Goal: Transaction & Acquisition: Purchase product/service

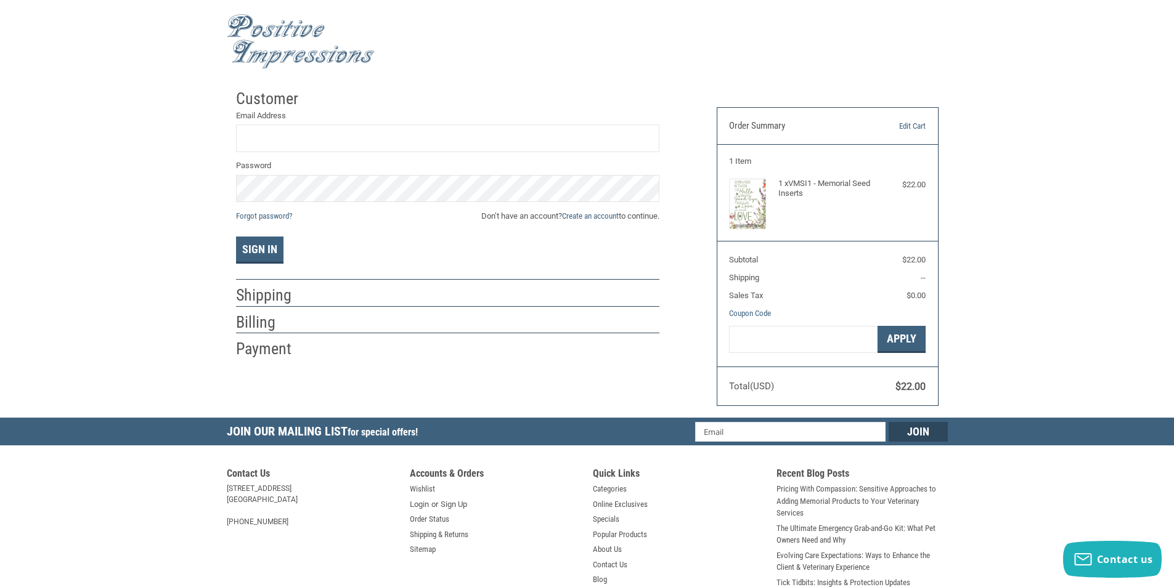
drag, startPoint x: 298, startPoint y: 107, endPoint x: 303, endPoint y: 126, distance: 19.9
click at [298, 113] on li "Customer Returning Customer Email Address Password Forgot password? Don’t have …" at bounding box center [447, 181] width 423 height 197
click at [303, 127] on input "Email Address" at bounding box center [447, 138] width 423 height 28
type input "[EMAIL_ADDRESS][DOMAIN_NAME]"
click at [585, 221] on span "Don’t have an account? Create an account to continue." at bounding box center [570, 216] width 178 height 12
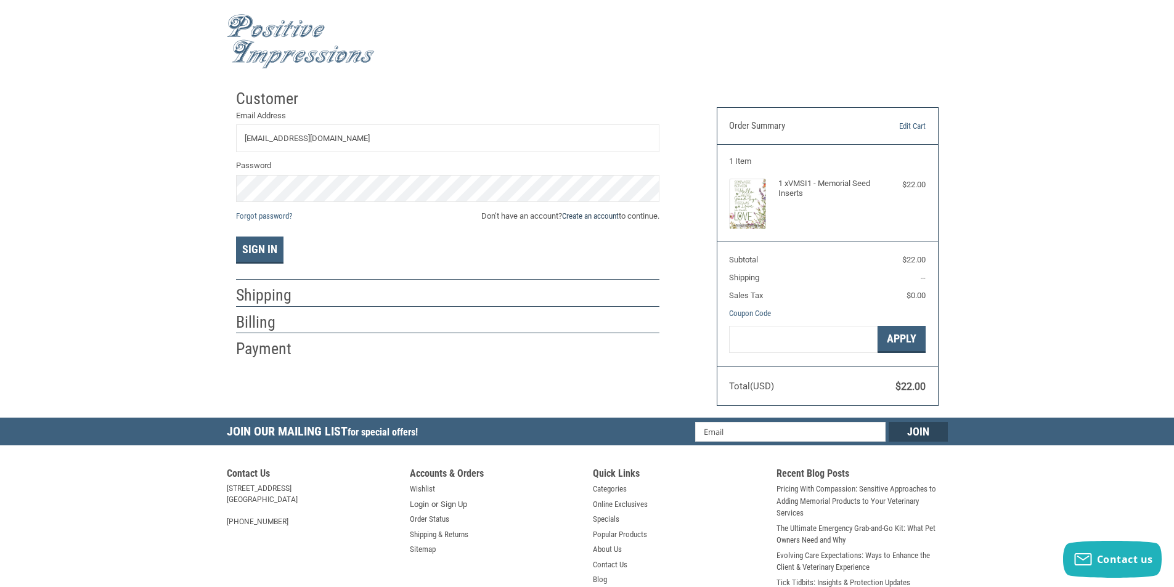
click at [588, 216] on link "Create an account" at bounding box center [590, 215] width 57 height 9
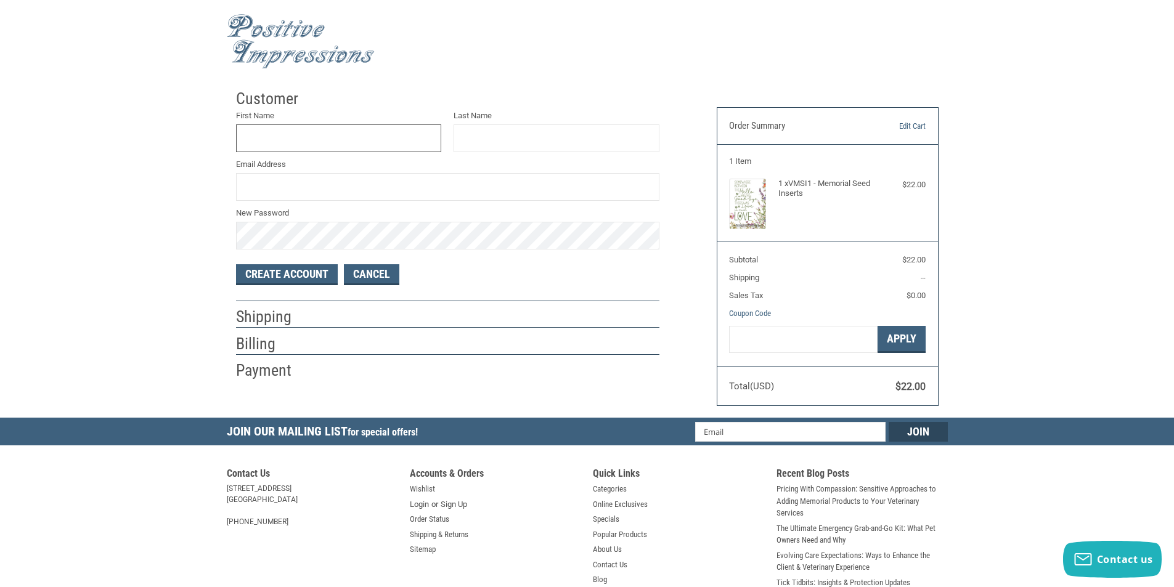
click at [274, 136] on input "First Name" at bounding box center [339, 138] width 206 height 28
click at [299, 193] on input "Email Address" at bounding box center [447, 187] width 423 height 28
paste input "[EMAIL_ADDRESS][DOMAIN_NAME]"
drag, startPoint x: 296, startPoint y: 187, endPoint x: 218, endPoint y: 191, distance: 77.8
click at [218, 191] on div "Customer First Name Last Name Email Address [EMAIL_ADDRESS][DOMAIN_NAME] New Pa…" at bounding box center [587, 250] width 1174 height 335
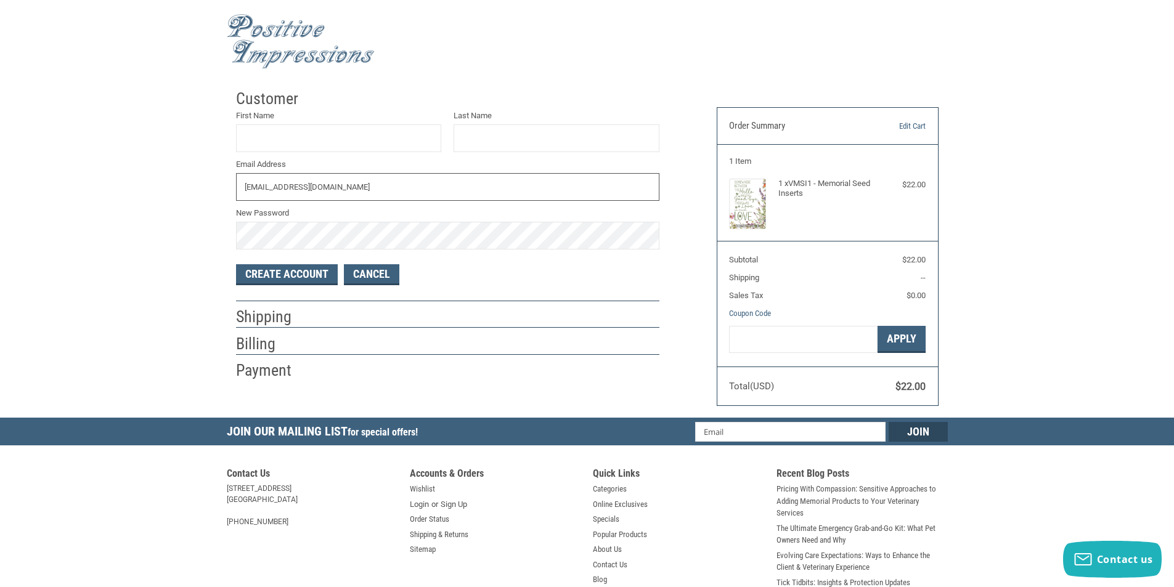
type input "[EMAIL_ADDRESS][DOMAIN_NAME]"
click at [296, 137] on input "First Name" at bounding box center [339, 138] width 206 height 28
paste input "KYLEPHILLIPS"
drag, startPoint x: 264, startPoint y: 138, endPoint x: 410, endPoint y: 143, distance: 146.1
click at [327, 142] on input "KYLEPHILLIPS" at bounding box center [339, 138] width 206 height 28
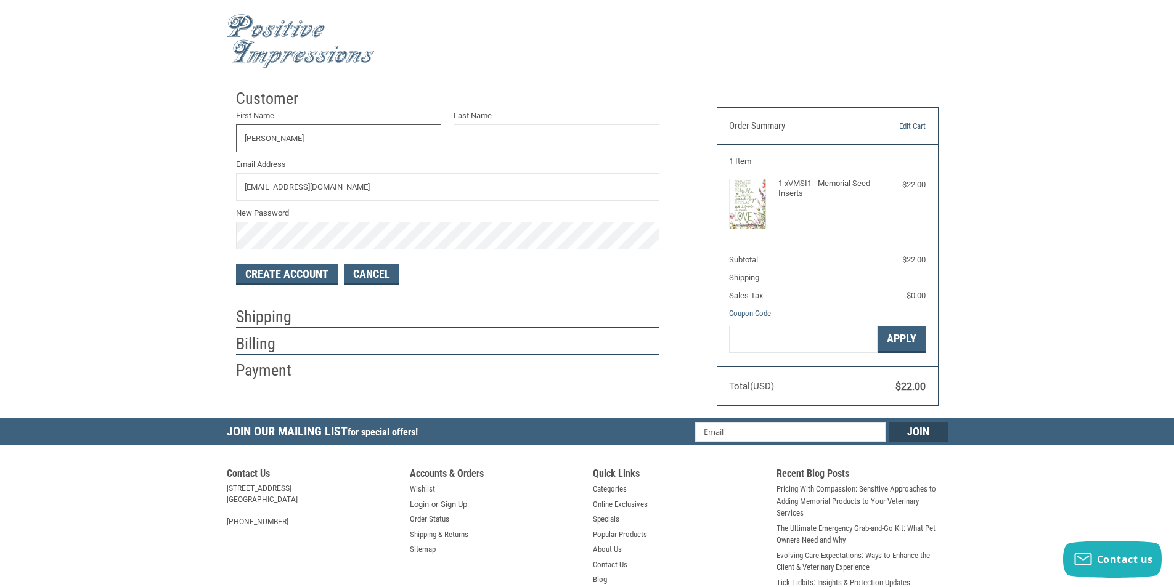
type input "[PERSON_NAME]"
paste input "[PERSON_NAME]"
click at [474, 139] on input "[PERSON_NAME]" at bounding box center [556, 138] width 206 height 28
type input "[PERSON_NAME]"
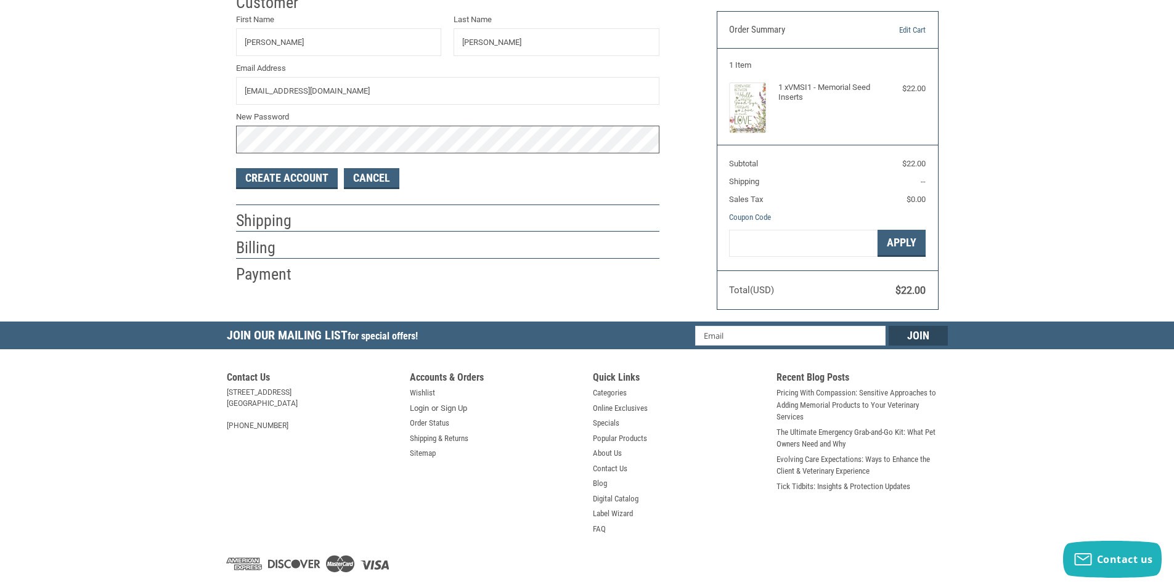
scroll to position [126, 0]
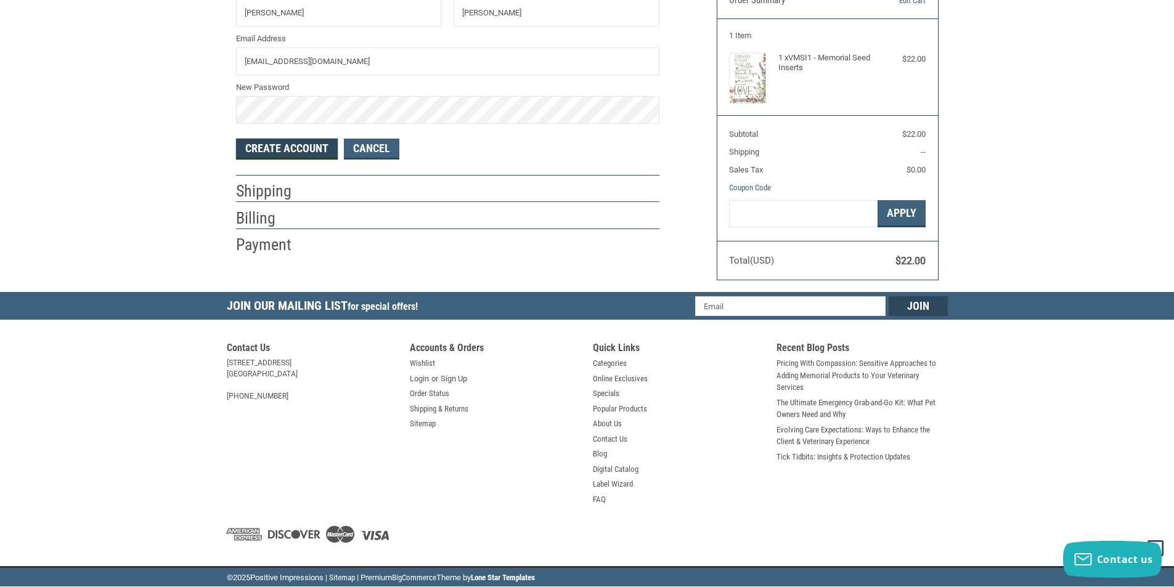
click at [309, 157] on button "Create Account" at bounding box center [287, 149] width 102 height 21
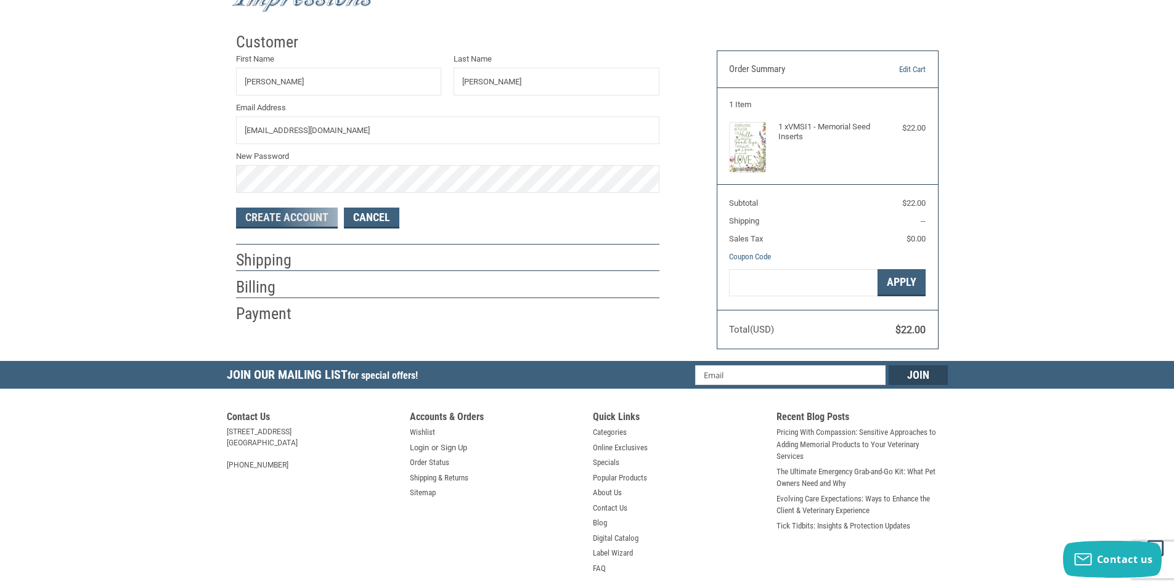
scroll to position [0, 0]
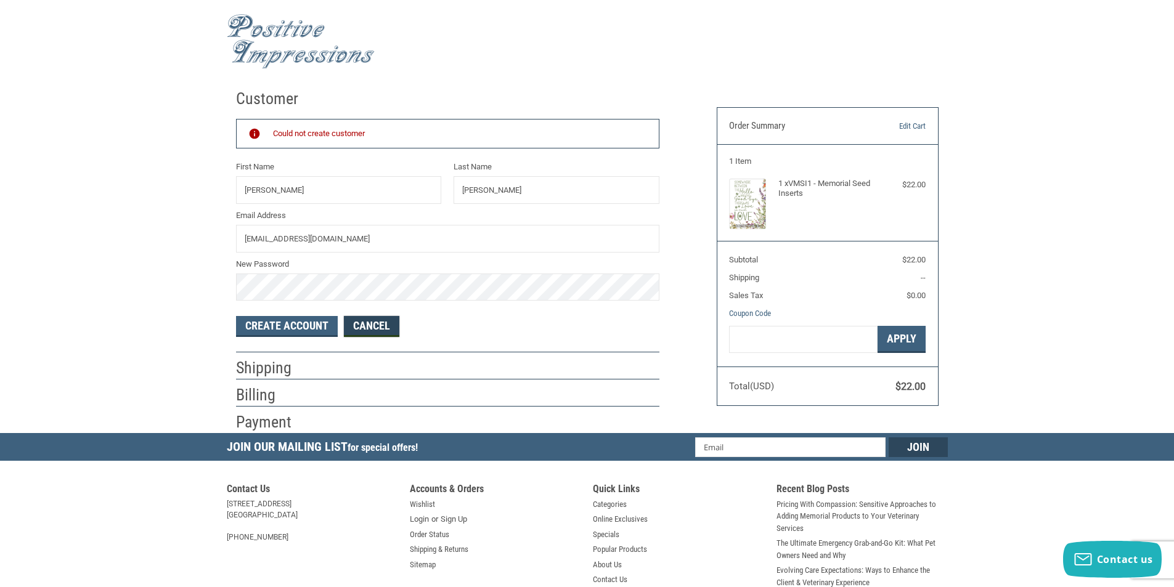
click at [363, 323] on link "Cancel" at bounding box center [371, 326] width 55 height 21
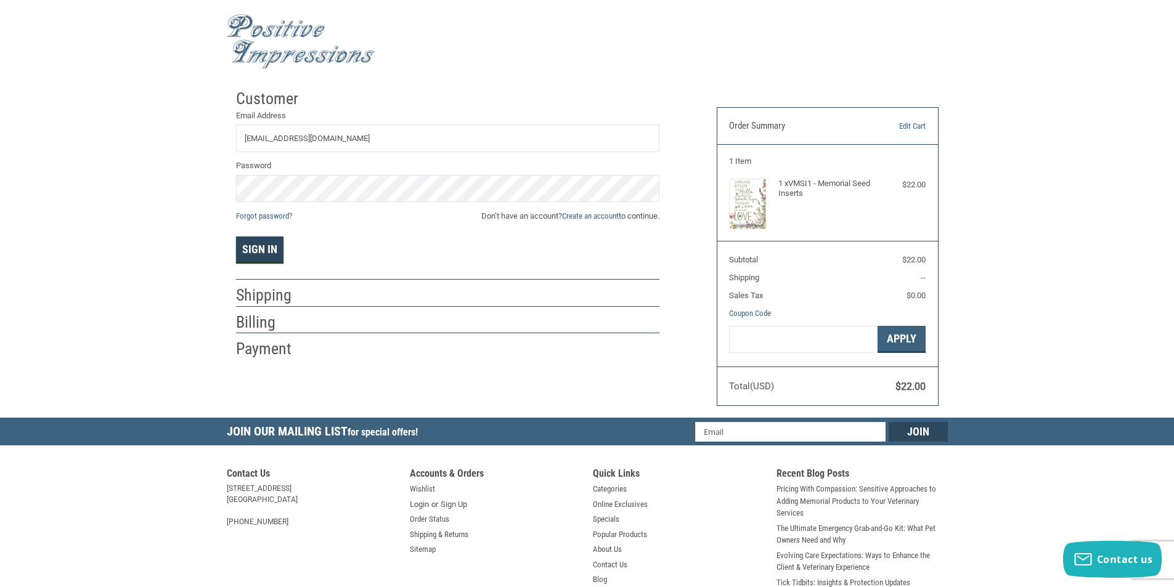
click at [280, 237] on button "Sign In" at bounding box center [259, 250] width 47 height 27
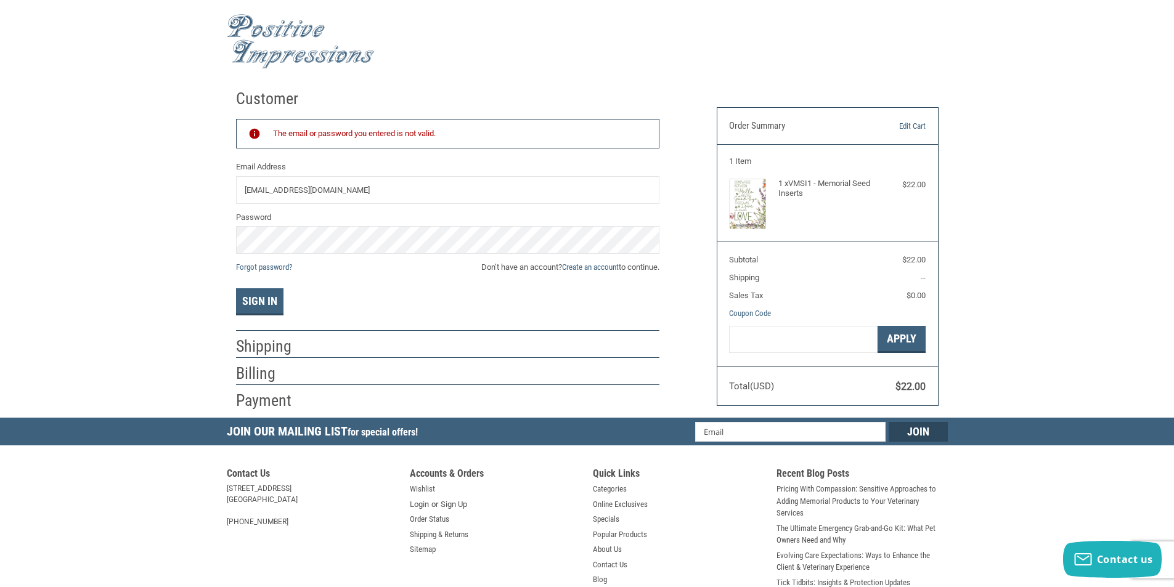
click at [148, 198] on div "Customer Returning Customer The email or password you entered is not valid. Ema…" at bounding box center [587, 250] width 1174 height 335
click at [144, 83] on body ".st0{fill:#4D4D4D;} Created with Sketch. Created with Sketch. .st0{display:none…" at bounding box center [587, 356] width 1174 height 712
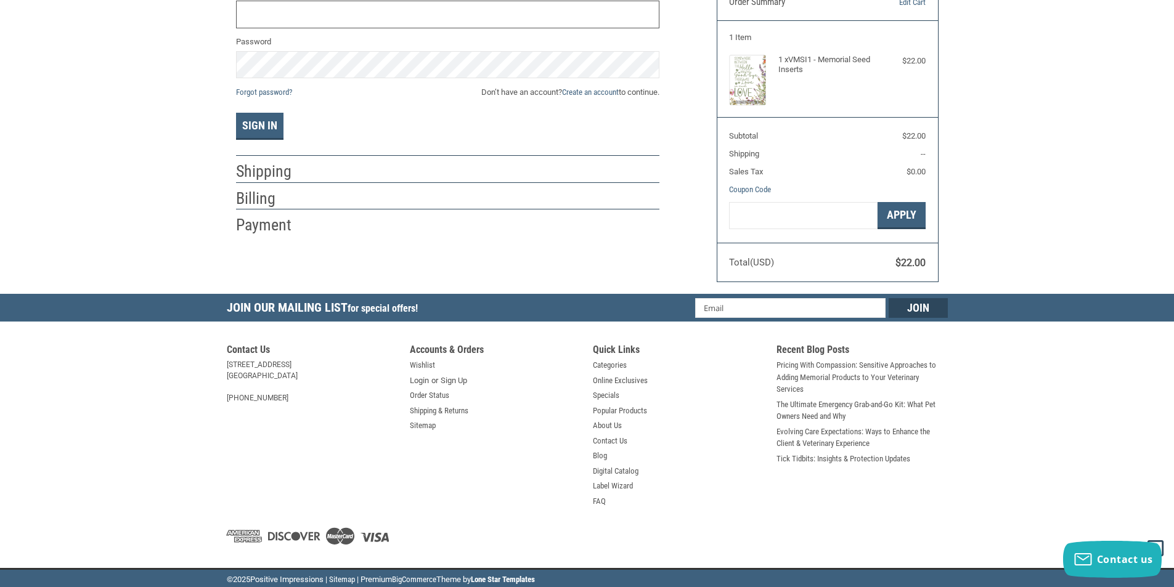
scroll to position [126, 0]
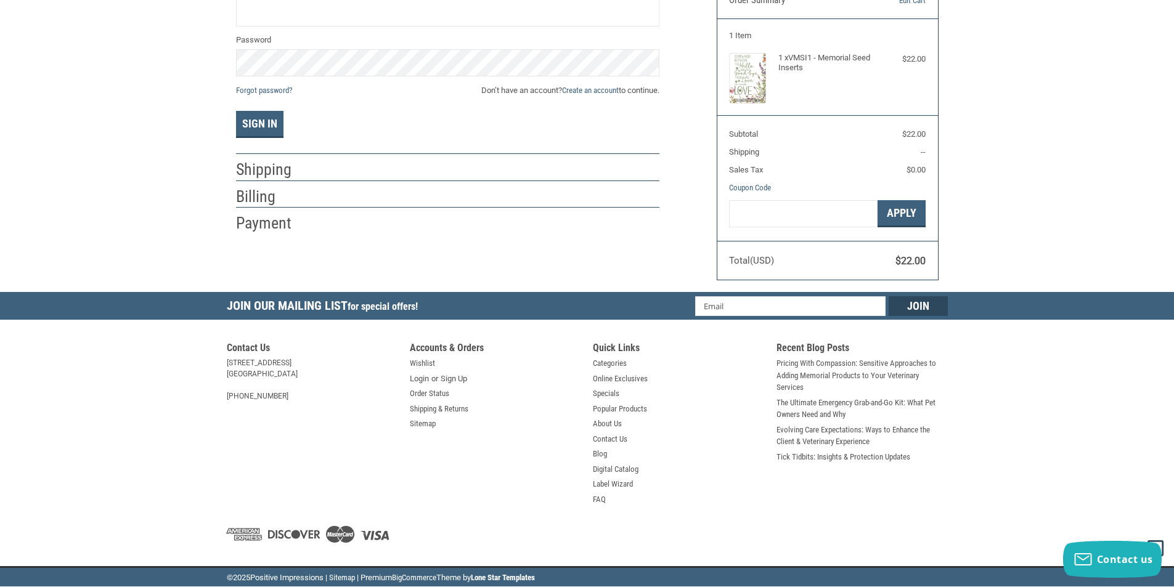
click at [274, 232] on h2 "Payment" at bounding box center [272, 223] width 72 height 20
click at [261, 199] on h2 "Billing" at bounding box center [272, 197] width 72 height 20
click at [266, 182] on li "Billing" at bounding box center [447, 194] width 423 height 27
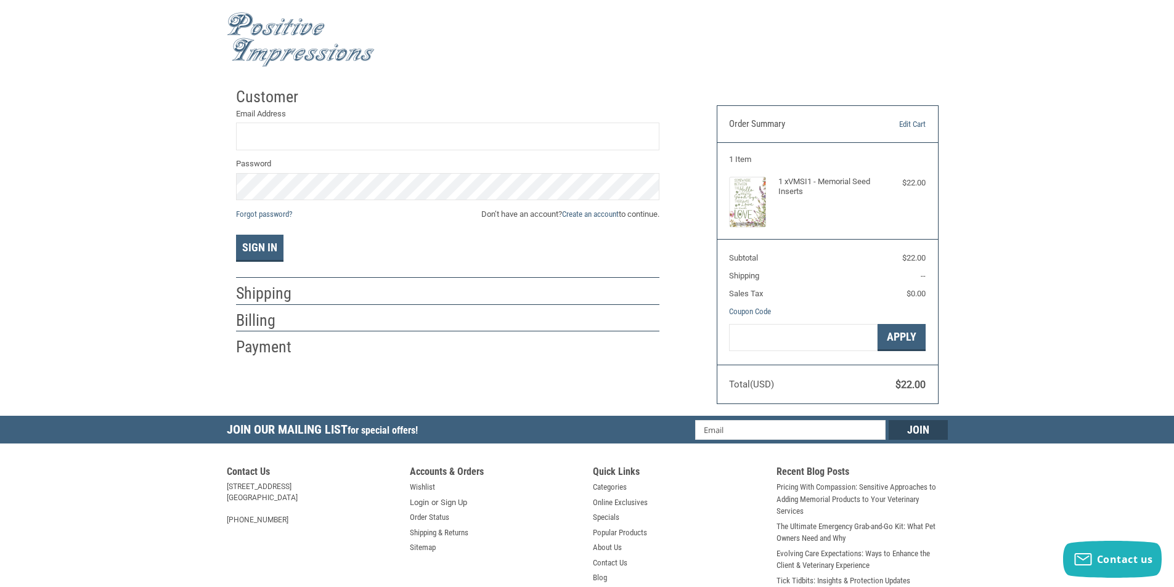
scroll to position [0, 0]
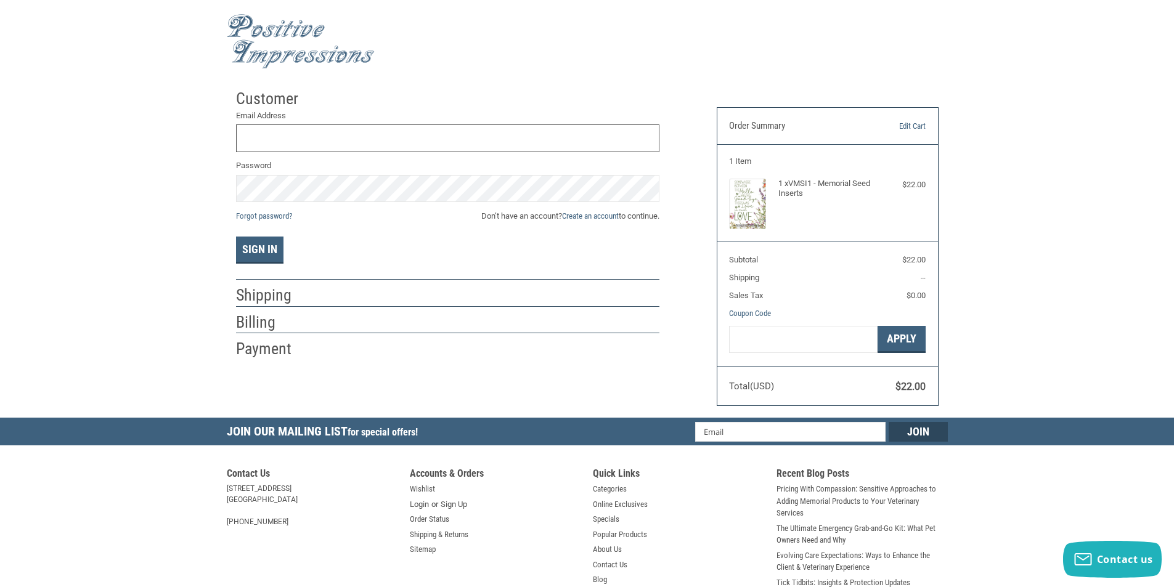
click at [299, 134] on input "Email Address" at bounding box center [447, 138] width 423 height 28
type input "[EMAIL_ADDRESS][DOMAIN_NAME]"
click at [253, 250] on button "Sign In" at bounding box center [259, 250] width 47 height 27
